Goal: Information Seeking & Learning: Check status

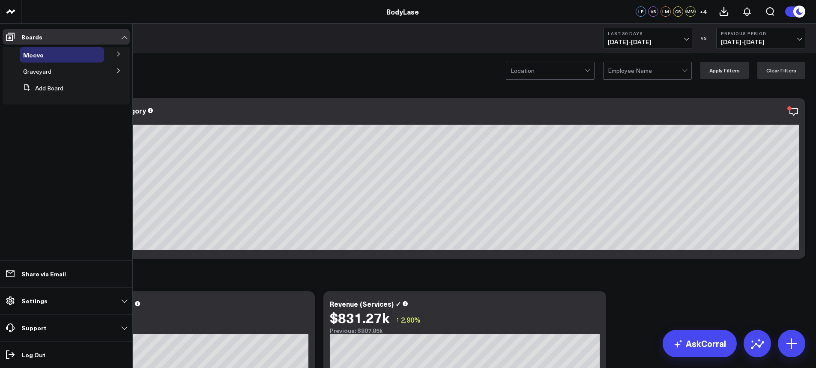
click at [114, 54] on button at bounding box center [119, 53] width 22 height 13
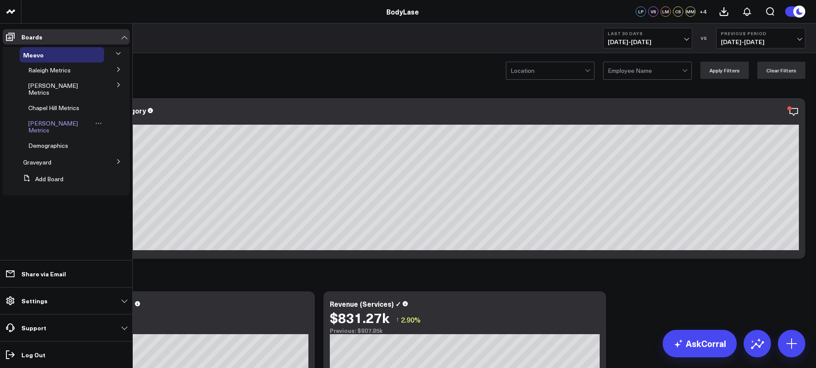
click at [57, 119] on span "[PERSON_NAME] Metrics" at bounding box center [53, 126] width 50 height 15
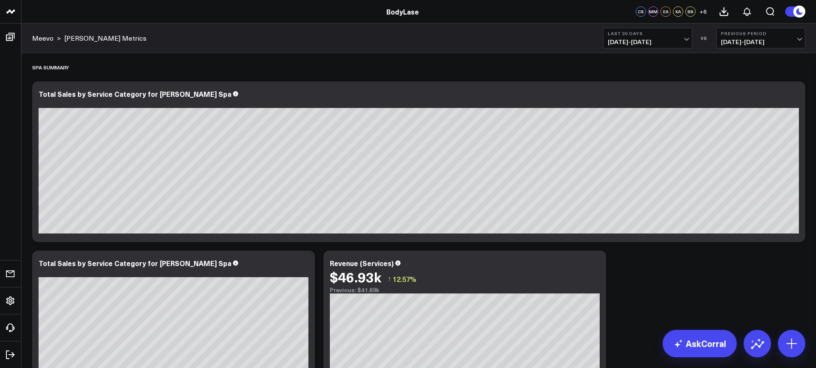
click at [652, 46] on button "Last 30 Days [DATE] - [DATE]" at bounding box center [647, 38] width 89 height 21
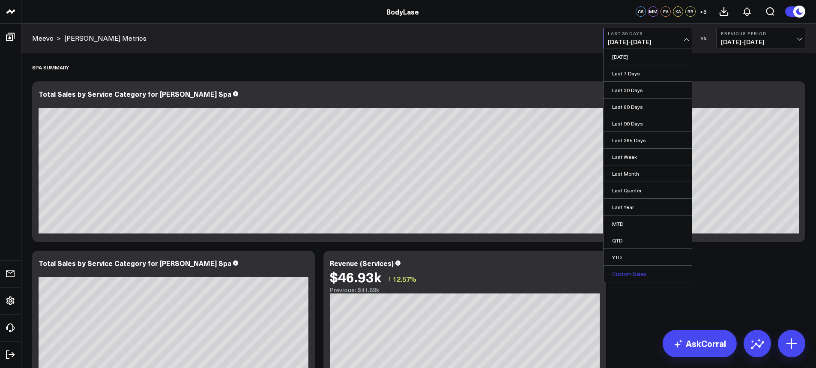
click at [626, 276] on link "Custom Dates" at bounding box center [648, 274] width 88 height 16
select select "8"
select select "2025"
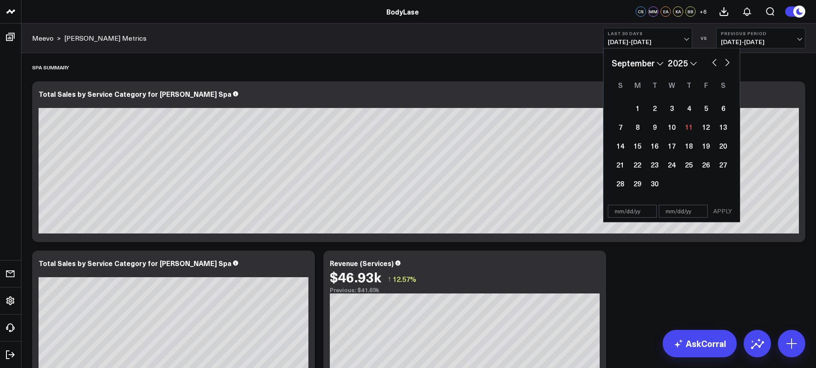
click at [714, 61] on button "button" at bounding box center [715, 62] width 9 height 10
select select "7"
select select "2025"
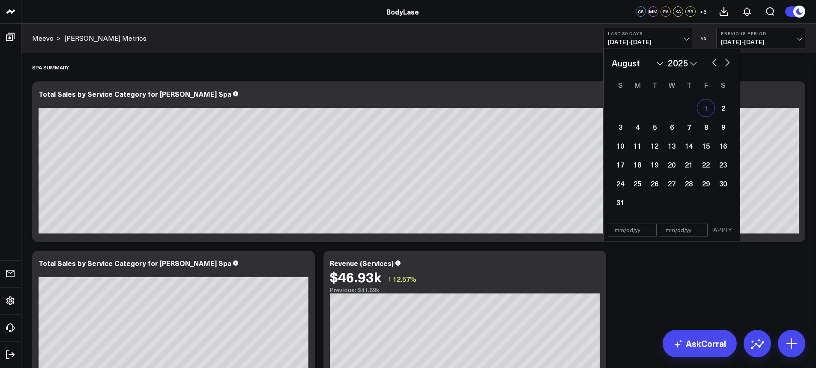
click at [708, 107] on div "1" at bounding box center [706, 107] width 17 height 17
type input "[DATE]"
select select "7"
select select "2025"
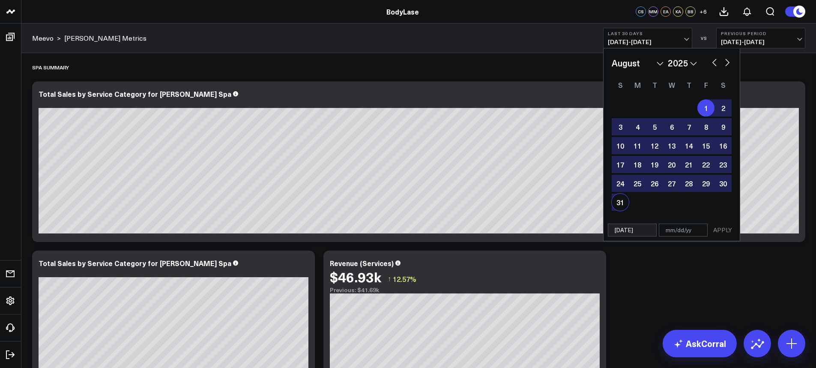
click at [620, 207] on div "31" at bounding box center [620, 202] width 17 height 17
type input "[DATE]"
select select "7"
select select "2025"
click at [726, 234] on button "APPLY" at bounding box center [723, 230] width 26 height 13
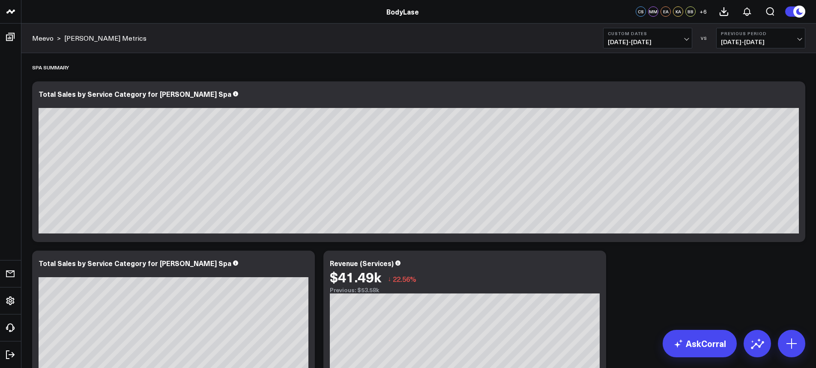
click at [762, 33] on b "Previous Period" at bounding box center [761, 33] width 80 height 5
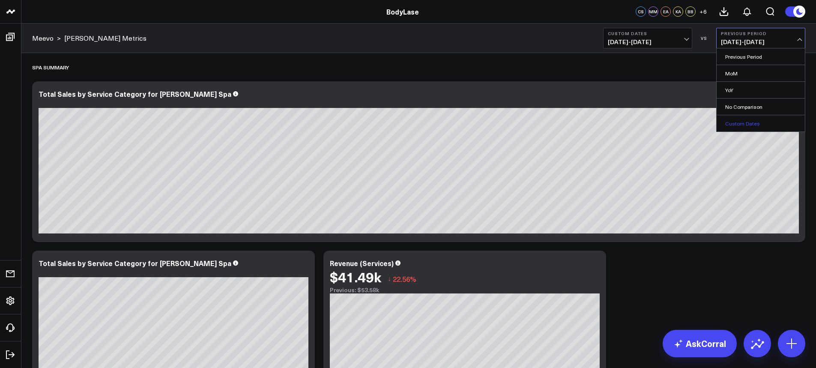
click at [750, 126] on link "Custom Dates" at bounding box center [761, 123] width 88 height 16
select select "8"
select select "2025"
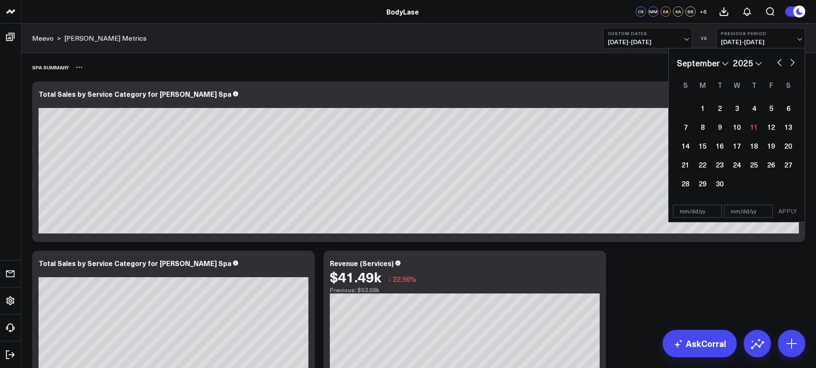
click at [563, 59] on div "Spa Summary" at bounding box center [419, 67] width 774 height 20
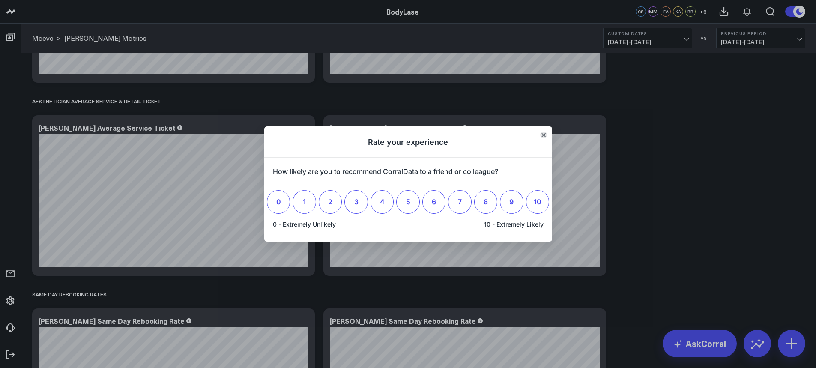
click at [545, 133] on icon "Close" at bounding box center [544, 135] width 4 height 4
